Goal: Task Accomplishment & Management: Manage account settings

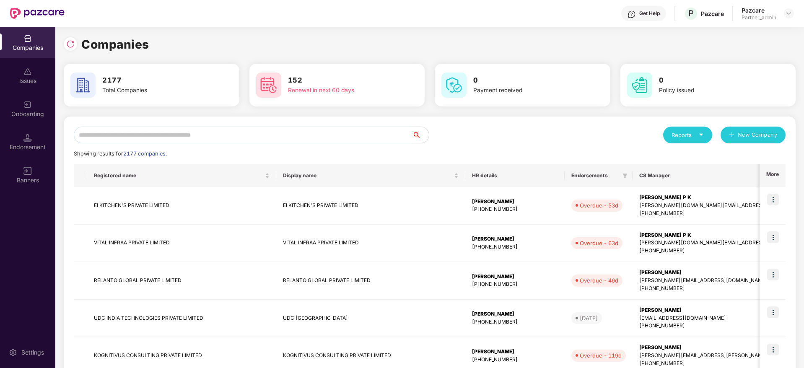
click at [129, 129] on input "text" at bounding box center [243, 135] width 338 height 17
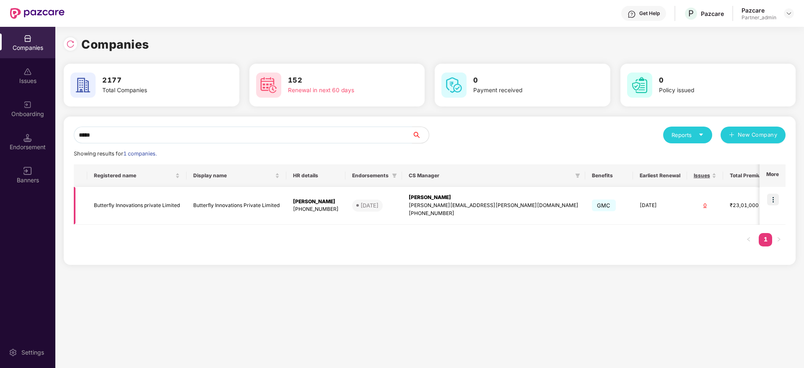
type input "*****"
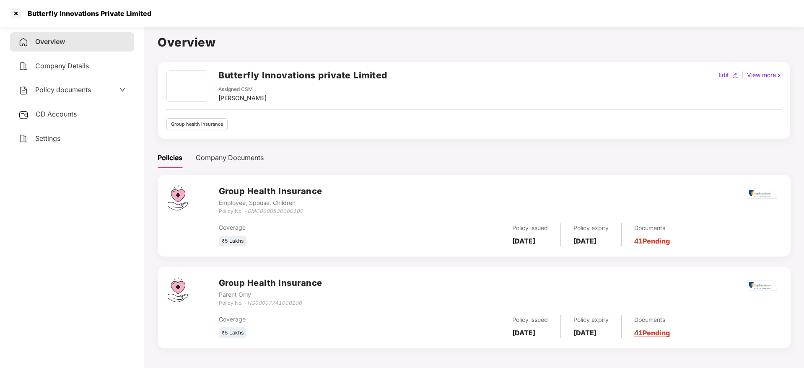
click at [670, 241] on link "41 Pending" at bounding box center [652, 241] width 36 height 8
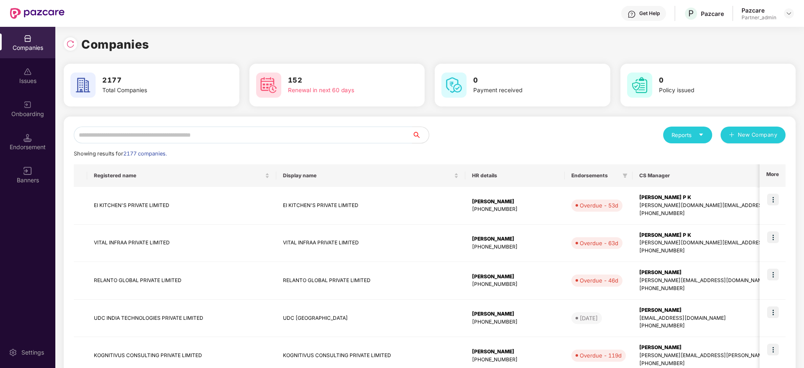
click at [212, 127] on input "text" at bounding box center [243, 135] width 338 height 17
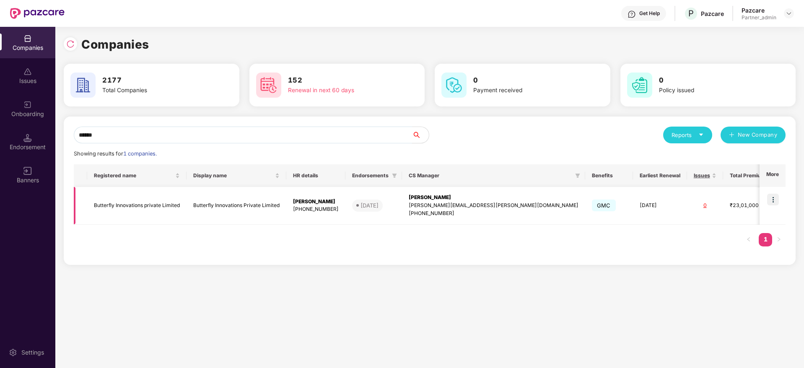
type input "******"
click at [446, 207] on div "[PERSON_NAME][EMAIL_ADDRESS][PERSON_NAME][DOMAIN_NAME]" at bounding box center [494, 206] width 170 height 8
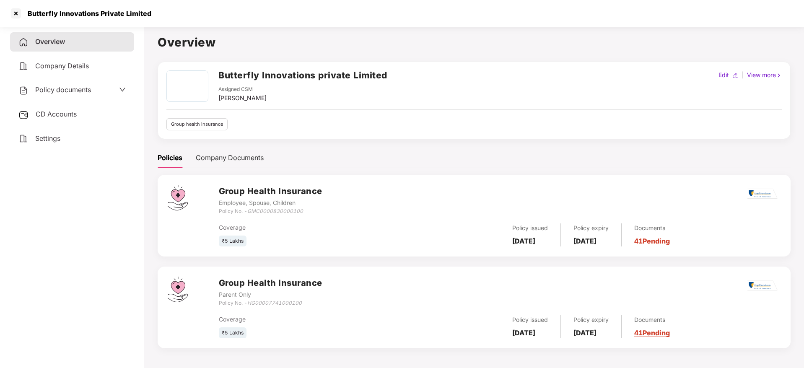
click at [666, 242] on link "41 Pending" at bounding box center [652, 241] width 36 height 8
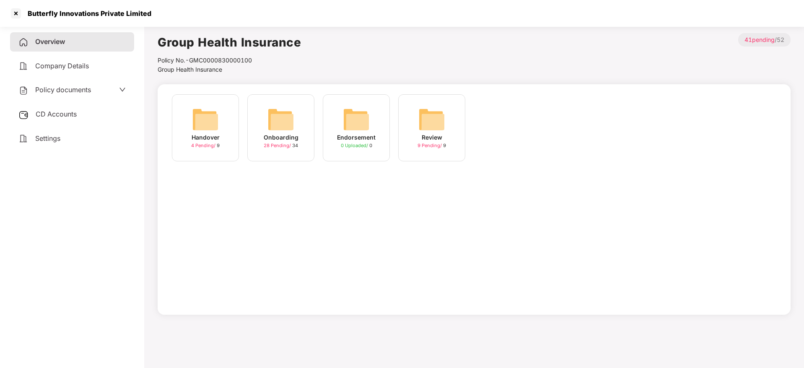
click at [279, 142] on div "28 Pending / 34" at bounding box center [281, 145] width 34 height 7
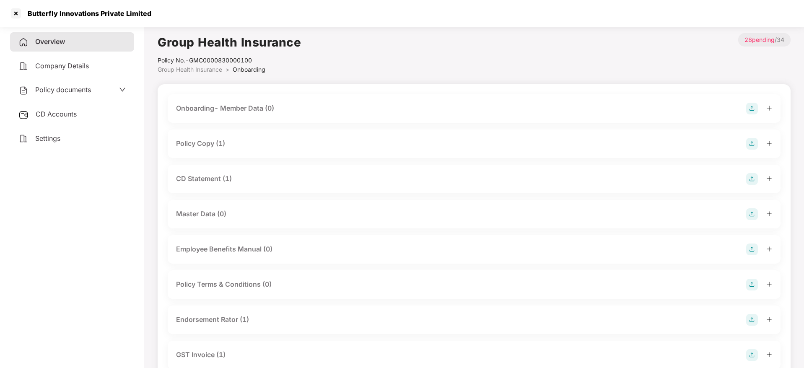
click at [767, 139] on div at bounding box center [759, 144] width 26 height 12
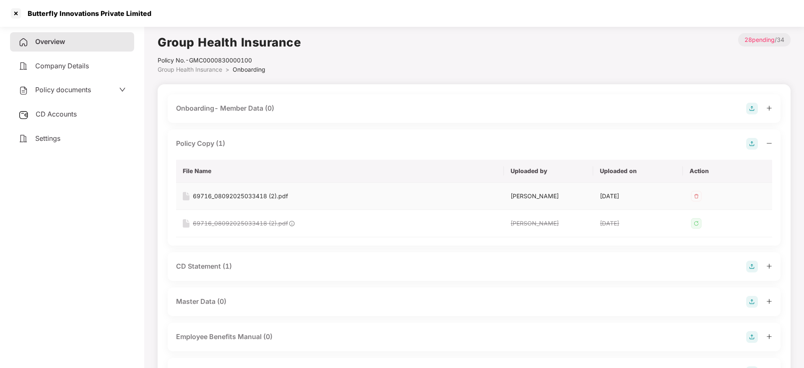
click at [275, 194] on div "69716_08092025033418 (2).pdf" at bounding box center [240, 196] width 95 height 9
click at [16, 10] on div at bounding box center [15, 13] width 13 height 13
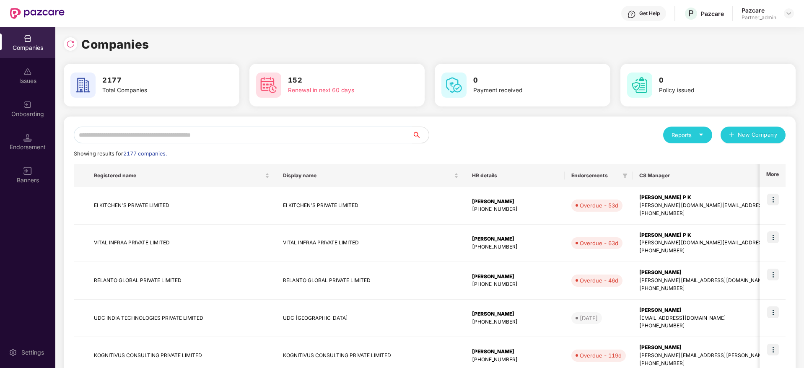
click at [169, 137] on input "text" at bounding box center [243, 135] width 338 height 17
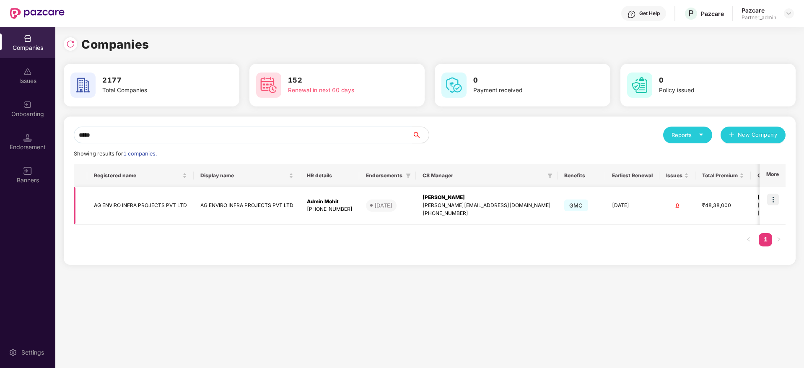
type input "*****"
click at [777, 200] on img at bounding box center [773, 200] width 12 height 12
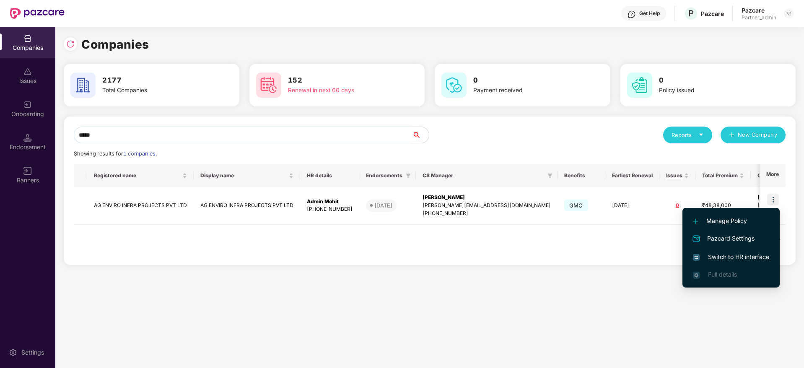
click at [726, 252] on span "Switch to HR interface" at bounding box center [731, 256] width 76 height 9
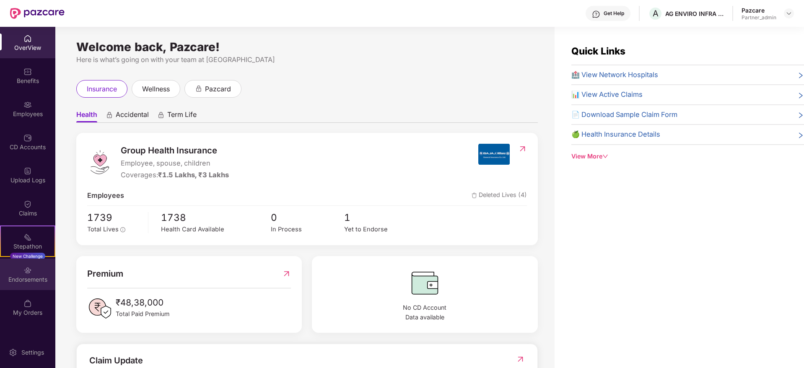
click at [20, 282] on div "Endorsements" at bounding box center [27, 279] width 55 height 8
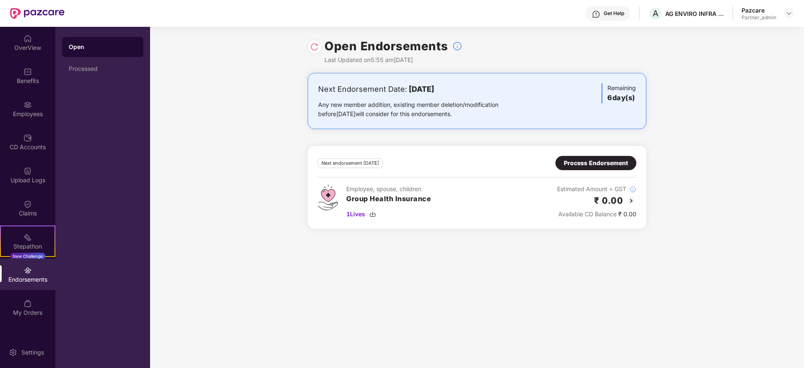
click at [588, 168] on div "Process Endorsement" at bounding box center [595, 163] width 81 height 14
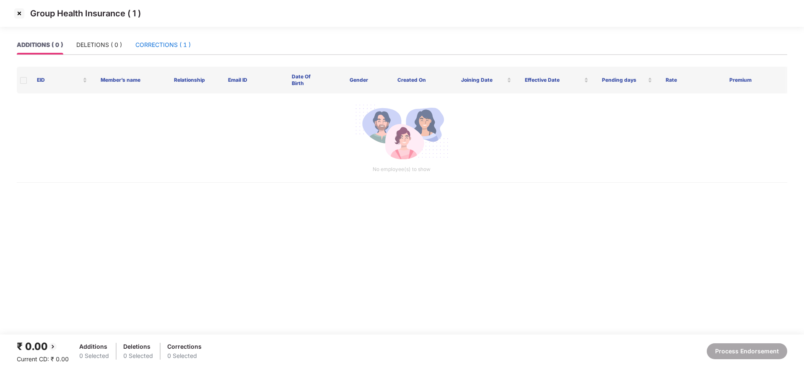
click at [159, 43] on div "CORRECTIONS ( 1 )" at bounding box center [162, 44] width 55 height 9
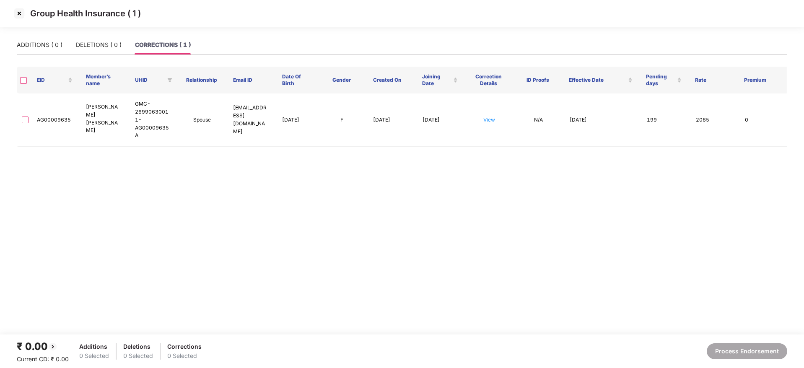
click at [17, 16] on img at bounding box center [19, 13] width 13 height 13
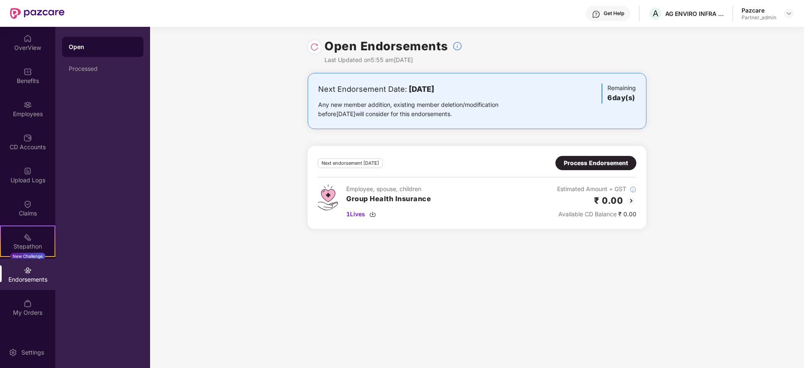
click at [579, 166] on div "Process Endorsement" at bounding box center [596, 162] width 64 height 9
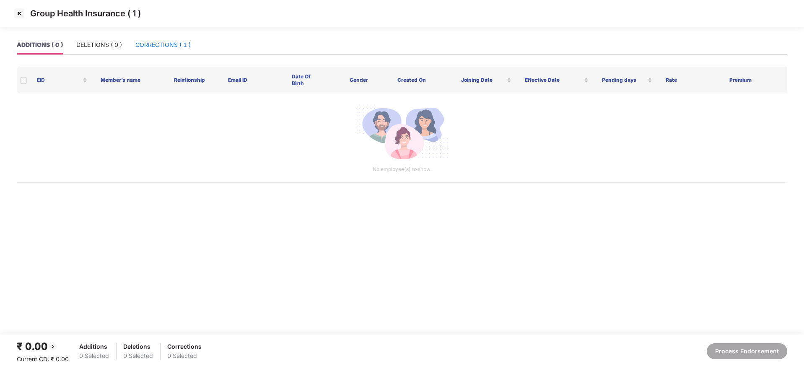
click at [162, 48] on div "CORRECTIONS ( 1 )" at bounding box center [162, 44] width 55 height 9
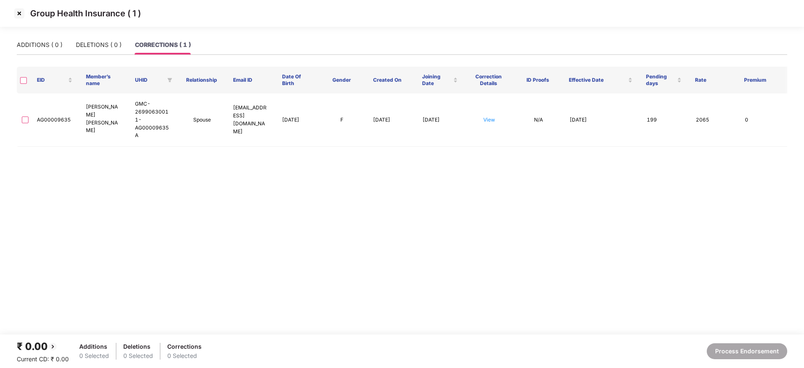
click at [16, 13] on img at bounding box center [19, 13] width 13 height 13
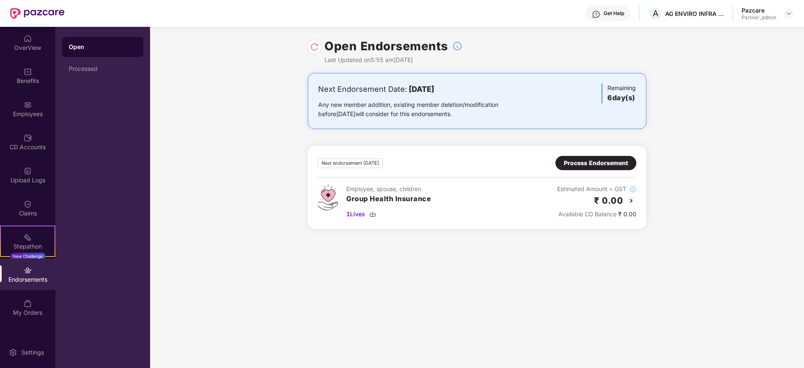
click at [581, 161] on div "Process Endorsement" at bounding box center [596, 162] width 64 height 9
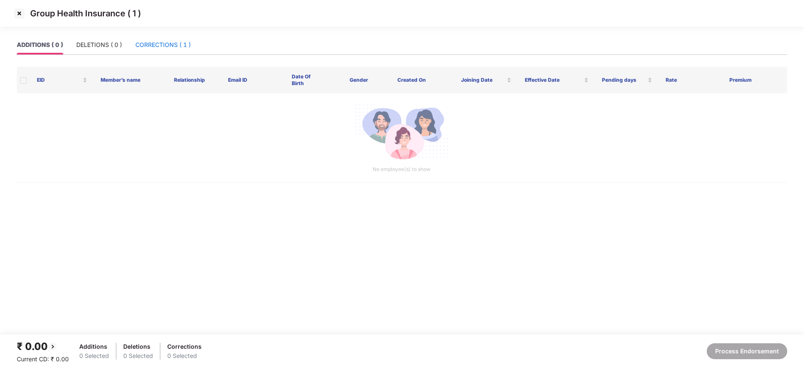
click at [158, 47] on div "CORRECTIONS ( 1 )" at bounding box center [162, 44] width 55 height 9
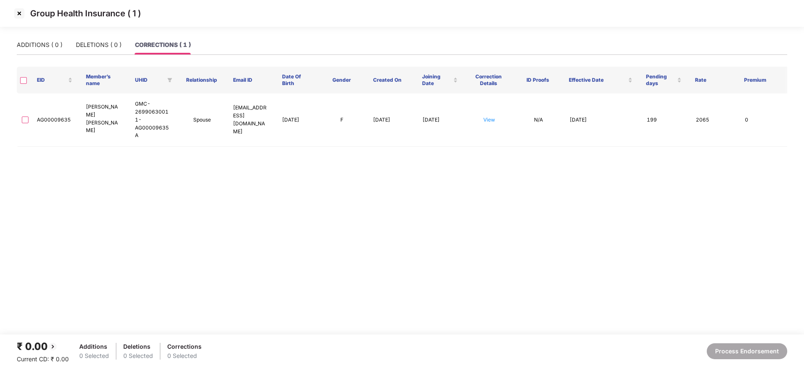
click at [18, 13] on img at bounding box center [19, 13] width 13 height 13
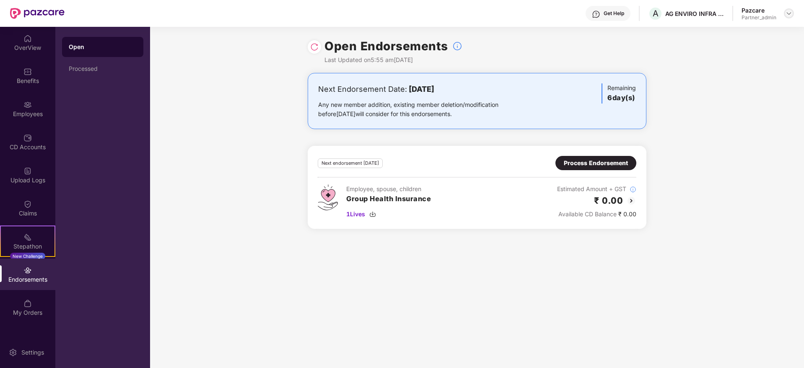
click at [791, 14] on img at bounding box center [788, 13] width 7 height 7
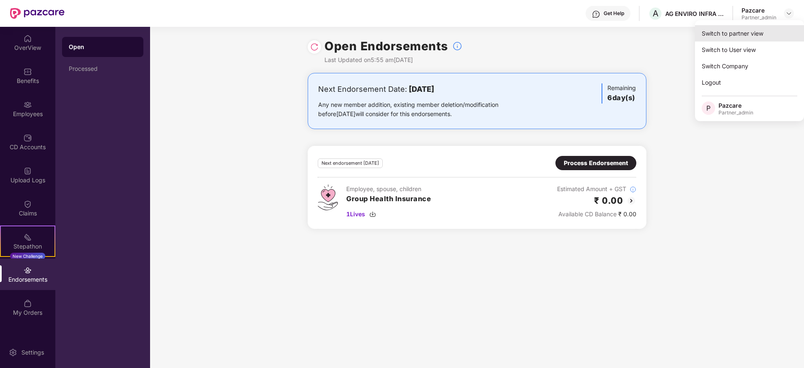
click at [758, 28] on div "Switch to partner view" at bounding box center [749, 33] width 109 height 16
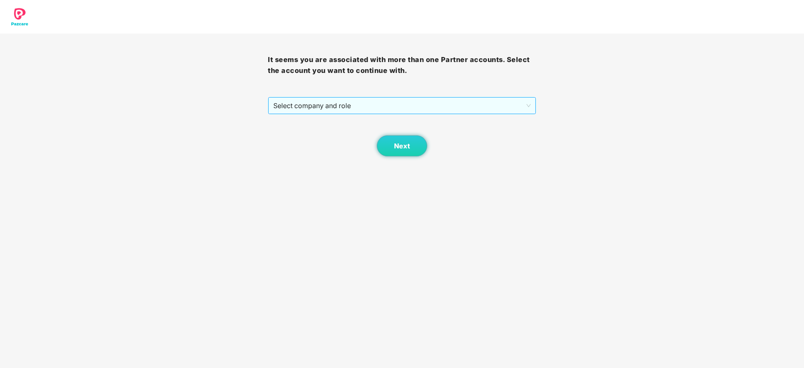
click at [373, 112] on span "Select company and role" at bounding box center [401, 106] width 257 height 16
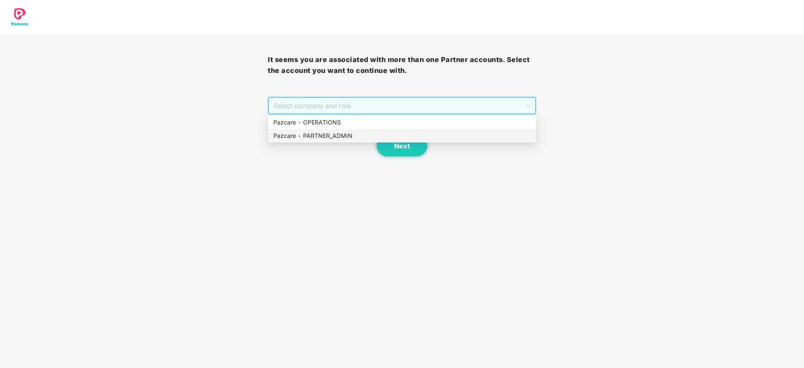
click at [362, 135] on div "Pazcare - PARTNER_ADMIN" at bounding box center [402, 135] width 258 height 9
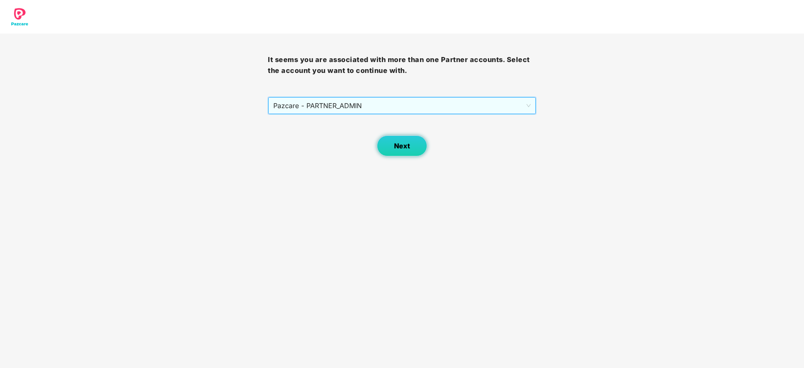
click at [384, 145] on button "Next" at bounding box center [402, 145] width 50 height 21
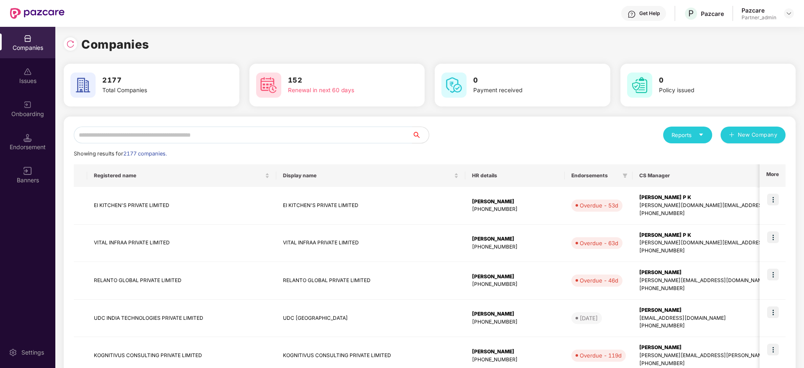
click at [320, 135] on input "text" at bounding box center [243, 135] width 338 height 17
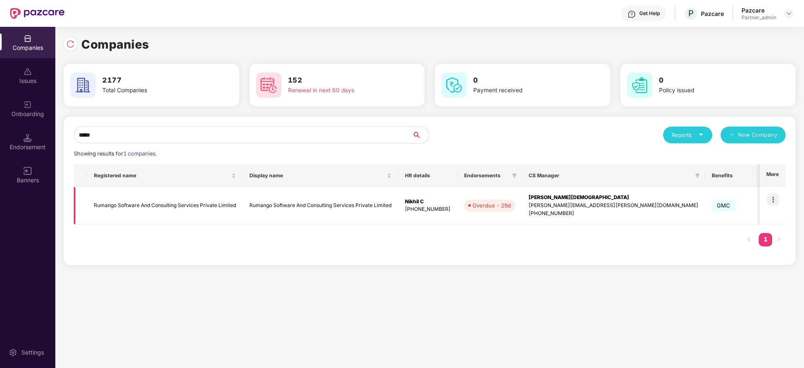
type input "*****"
click at [775, 199] on img at bounding box center [773, 200] width 12 height 12
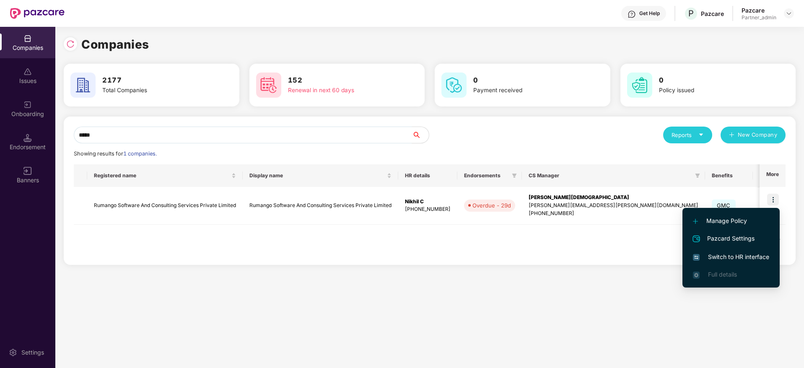
click at [741, 256] on span "Switch to HR interface" at bounding box center [731, 256] width 76 height 9
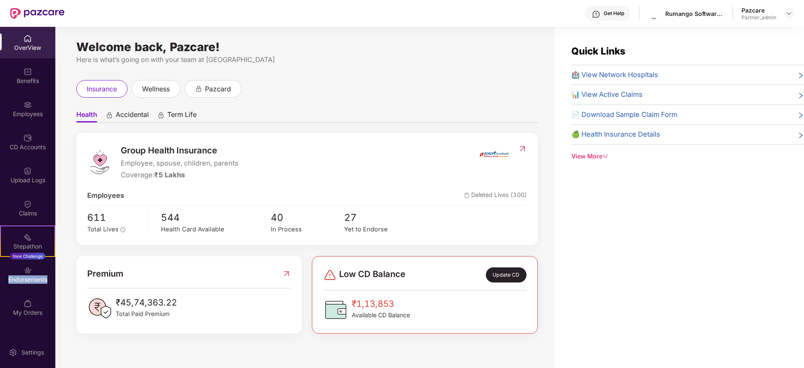
click at [38, 270] on div "Endorsements" at bounding box center [27, 274] width 55 height 31
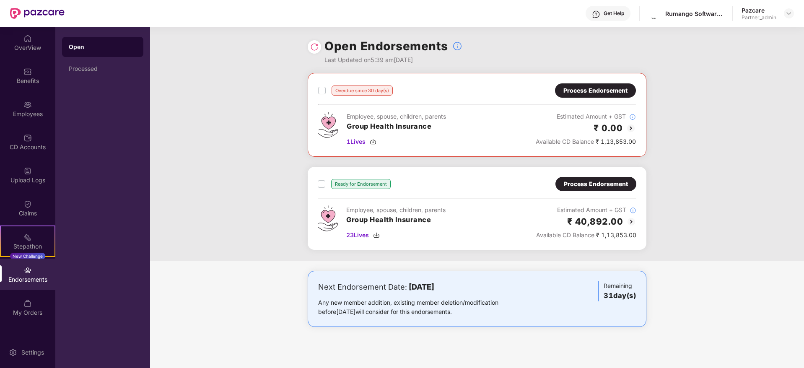
click at [588, 95] on div "Process Endorsement" at bounding box center [595, 90] width 81 height 14
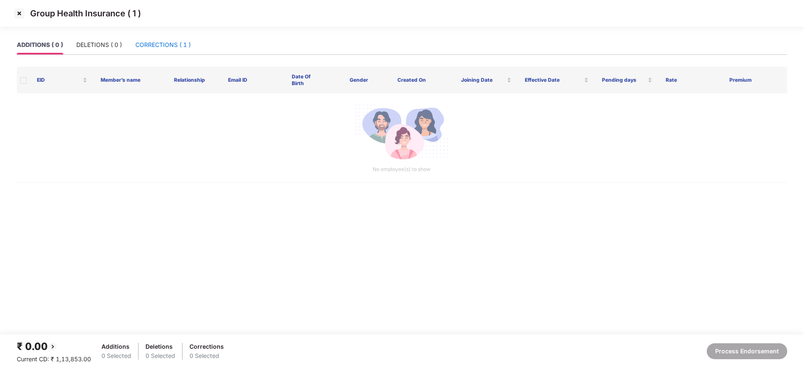
drag, startPoint x: 153, startPoint y: 44, endPoint x: 153, endPoint y: 65, distance: 21.0
click at [154, 44] on div "CORRECTIONS ( 1 )" at bounding box center [162, 44] width 55 height 9
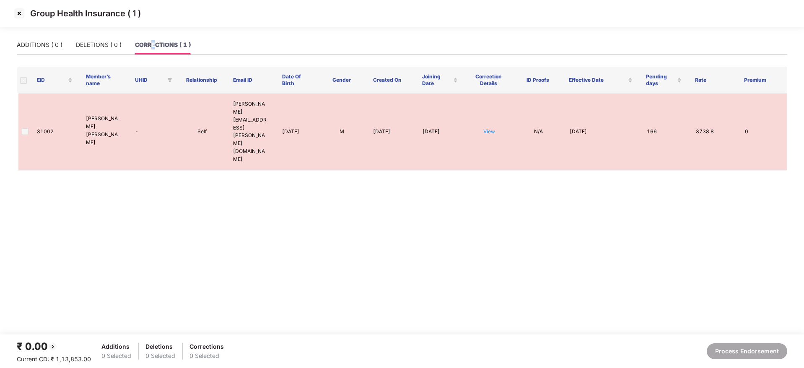
click at [18, 11] on img at bounding box center [19, 13] width 13 height 13
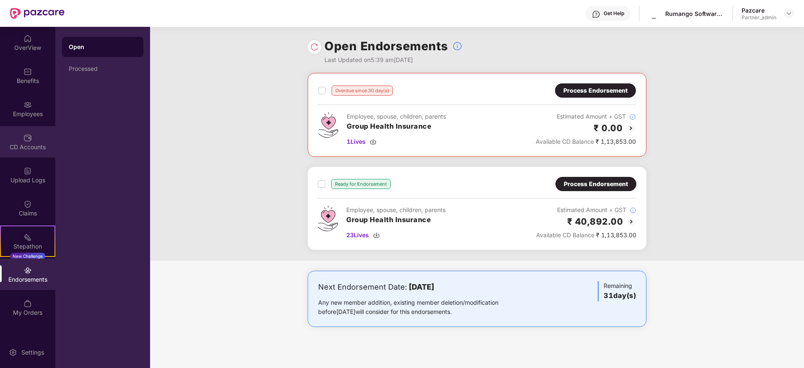
click at [28, 140] on img at bounding box center [27, 138] width 8 height 8
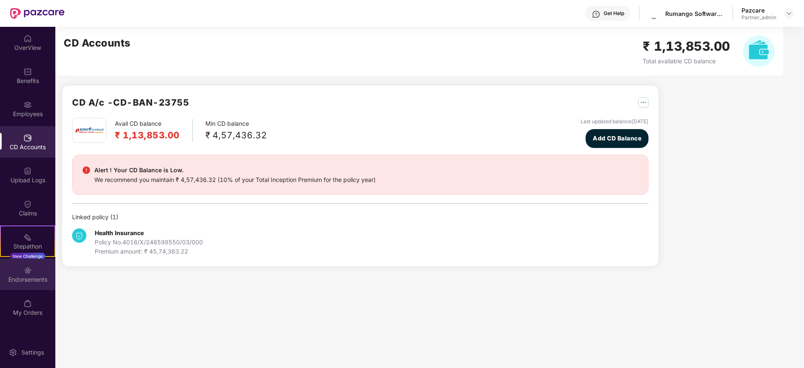
click at [31, 282] on div "Endorsements" at bounding box center [27, 279] width 55 height 8
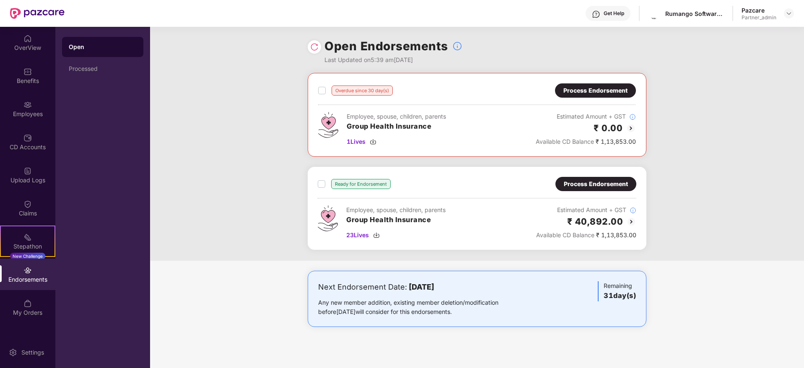
click at [589, 182] on div "Process Endorsement" at bounding box center [596, 183] width 64 height 9
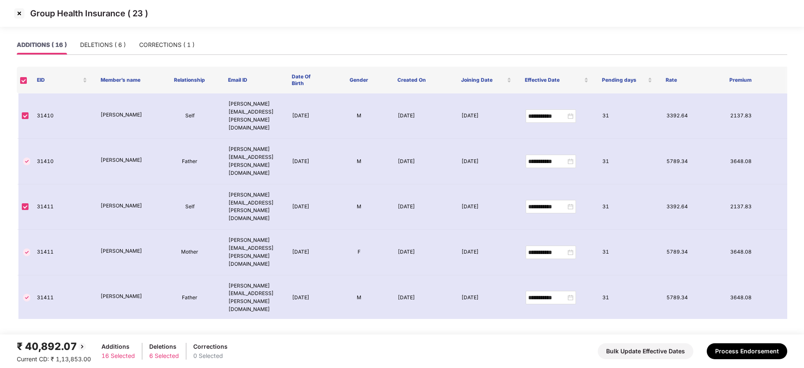
click at [19, 11] on img at bounding box center [19, 13] width 13 height 13
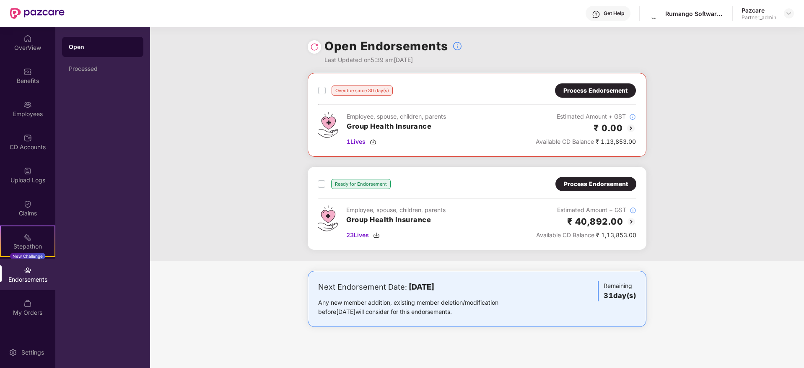
click at [586, 86] on div "Process Endorsement" at bounding box center [595, 90] width 64 height 9
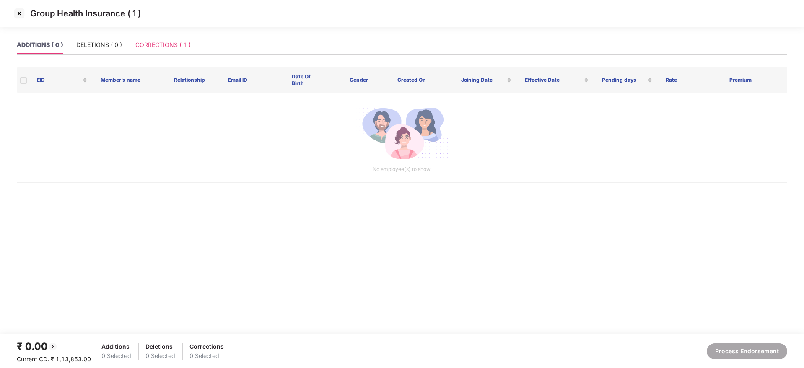
click at [170, 39] on div "CORRECTIONS ( 1 )" at bounding box center [162, 44] width 55 height 19
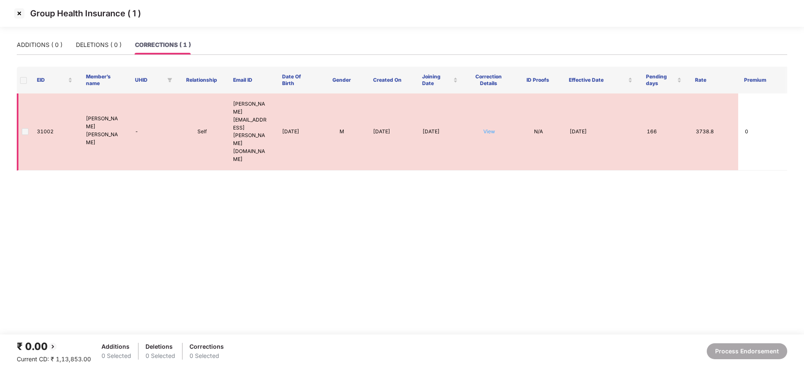
click at [489, 128] on link "View" at bounding box center [489, 131] width 12 height 6
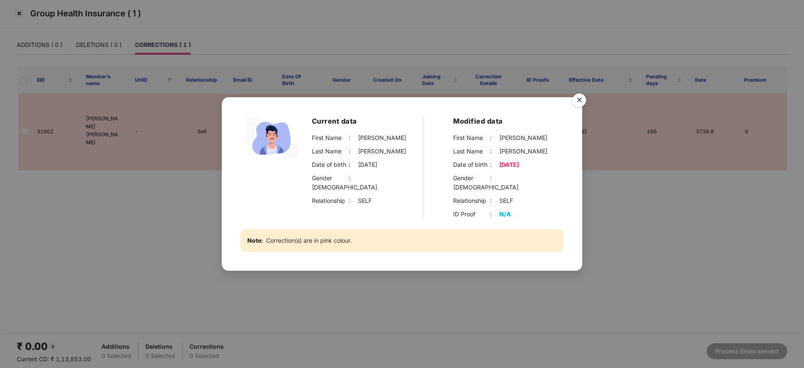
click at [579, 102] on img "Close" at bounding box center [578, 101] width 23 height 23
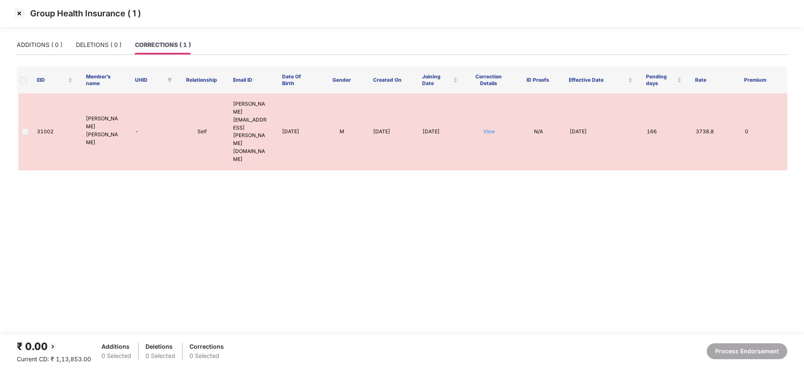
click at [18, 9] on img at bounding box center [19, 13] width 13 height 13
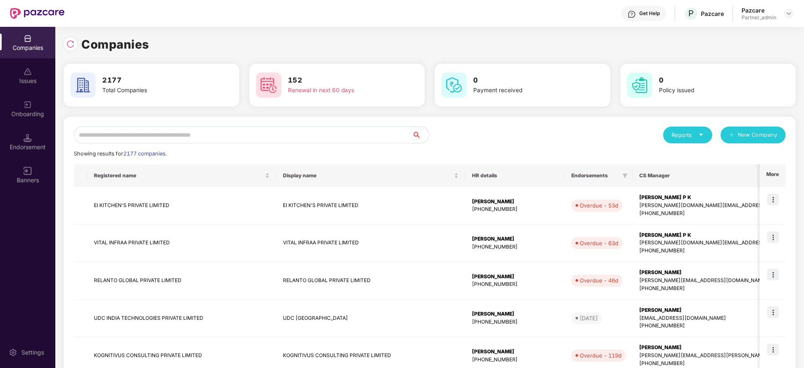
click at [137, 135] on input "text" at bounding box center [243, 135] width 338 height 17
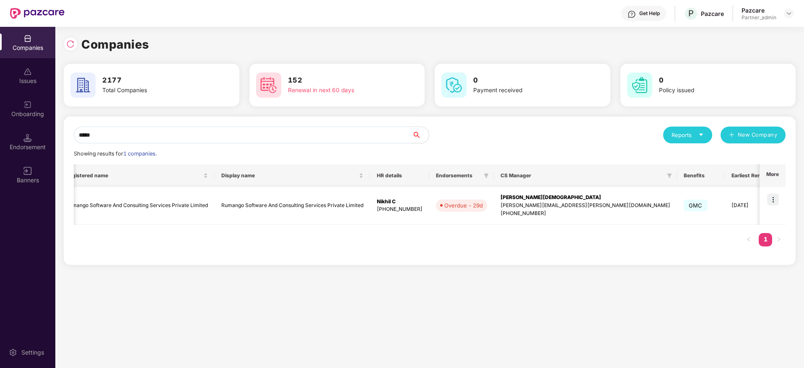
type input "*****"
